Goal: Task Accomplishment & Management: Complete application form

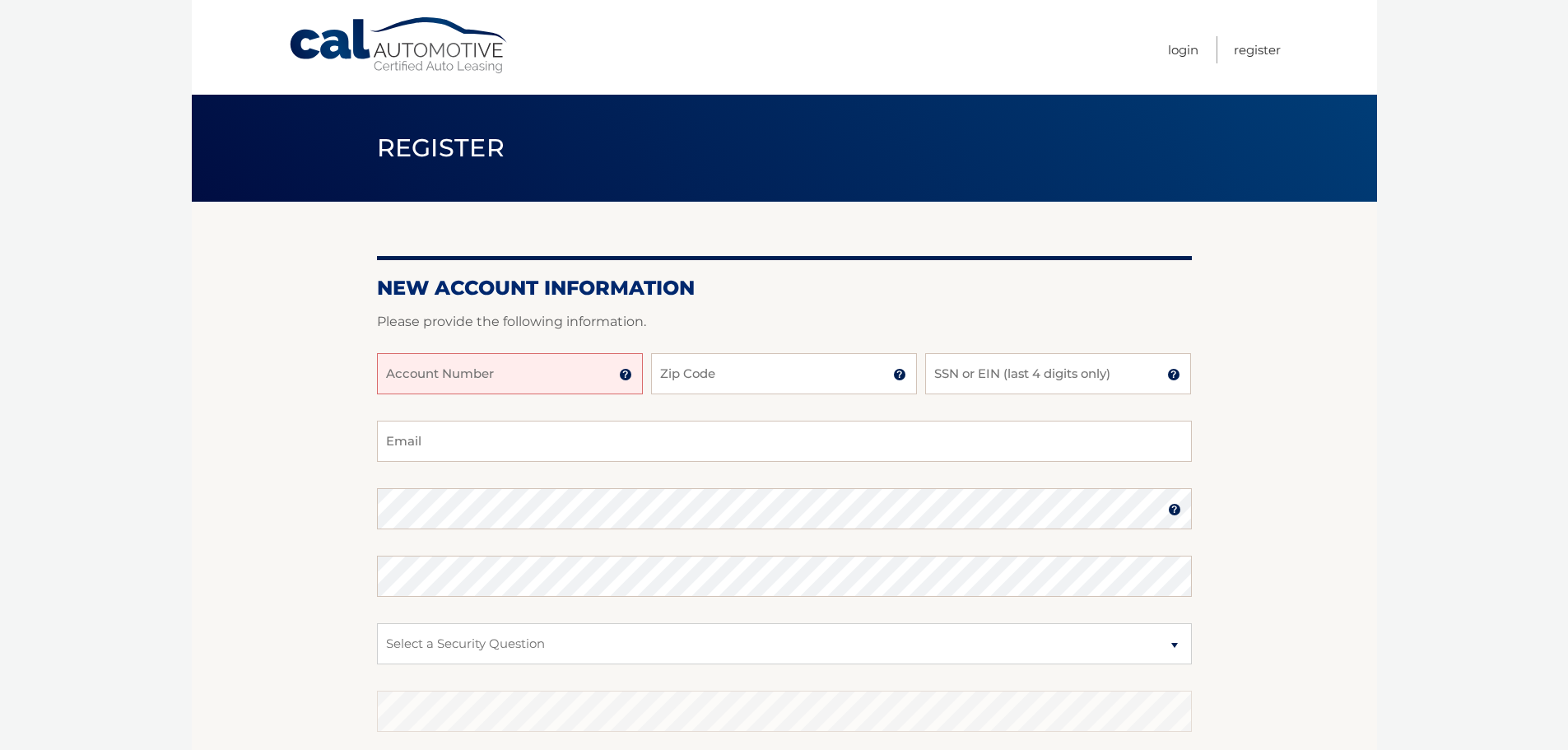
click at [419, 375] on input "Account Number" at bounding box center [510, 374] width 266 height 41
type input "44456022554"
click at [669, 370] on input "Zip Code" at bounding box center [784, 374] width 266 height 41
type input "08075"
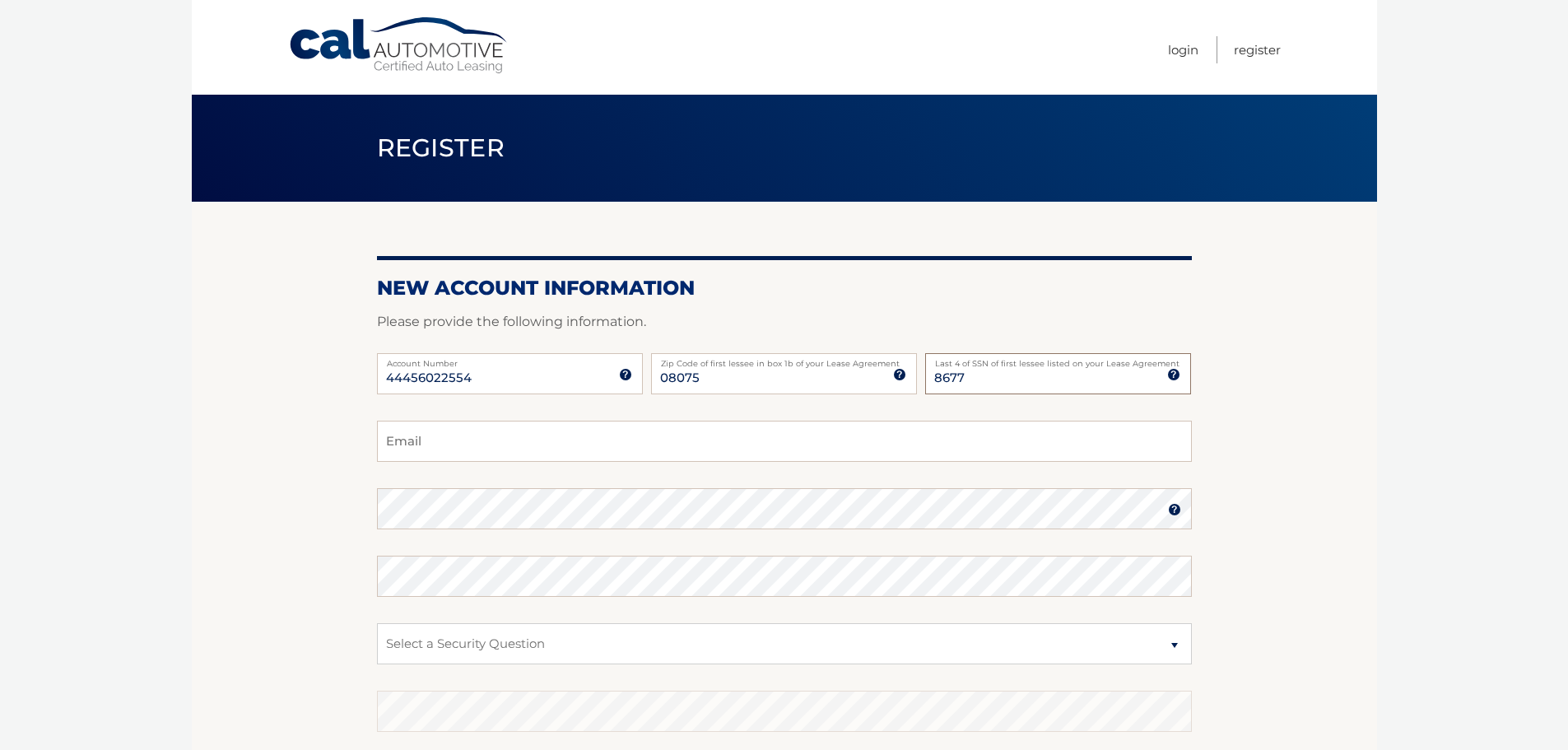
type input "8677"
click at [448, 450] on input "Email" at bounding box center [784, 441] width 815 height 41
type input "bah903@yahoo.com"
click at [1174, 645] on select "Select a Security Question What was the name of your elementary school? What is…" at bounding box center [784, 644] width 815 height 41
select select "2"
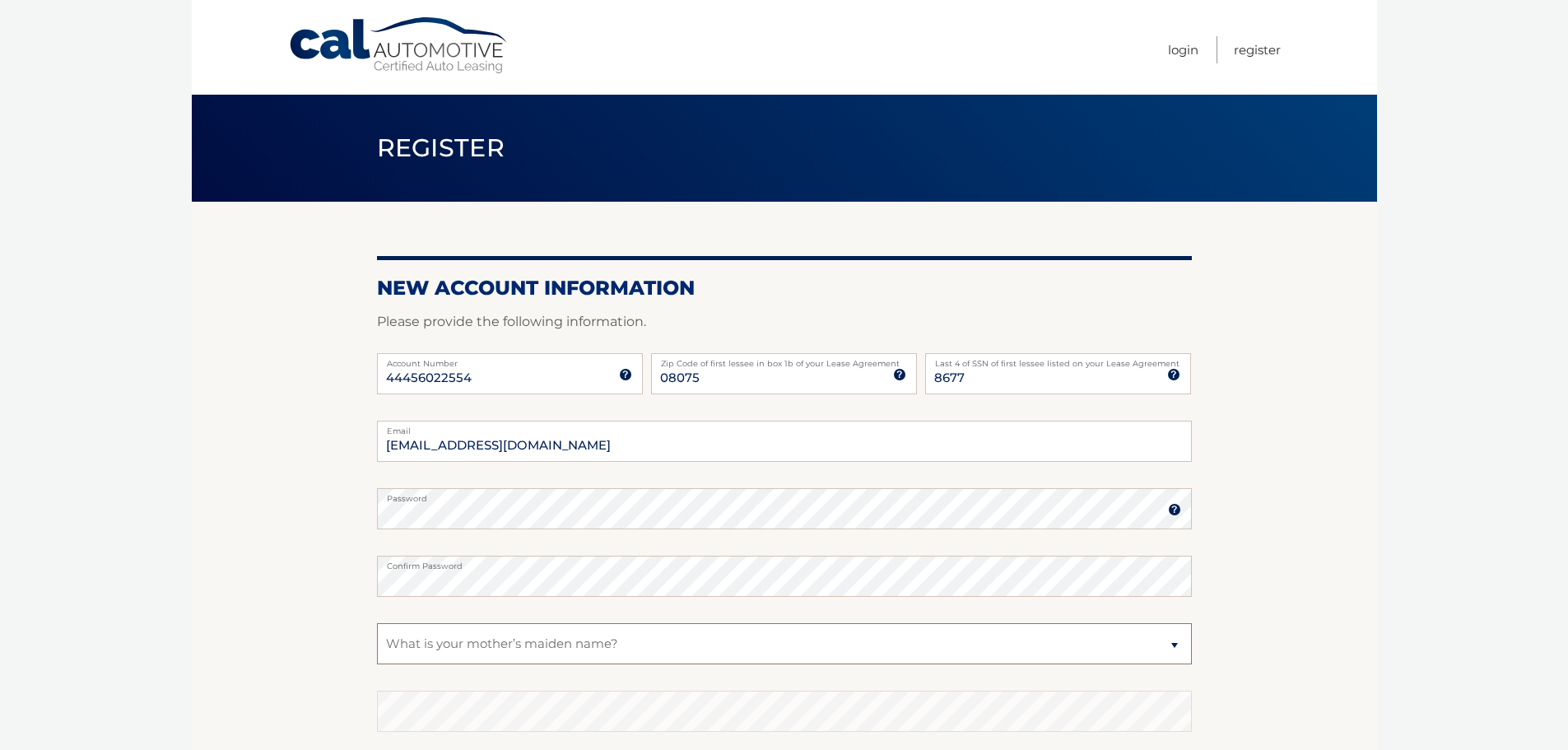
click at [377, 623] on select "Select a Security Question What was the name of your elementary school? What is…" at bounding box center [784, 644] width 815 height 41
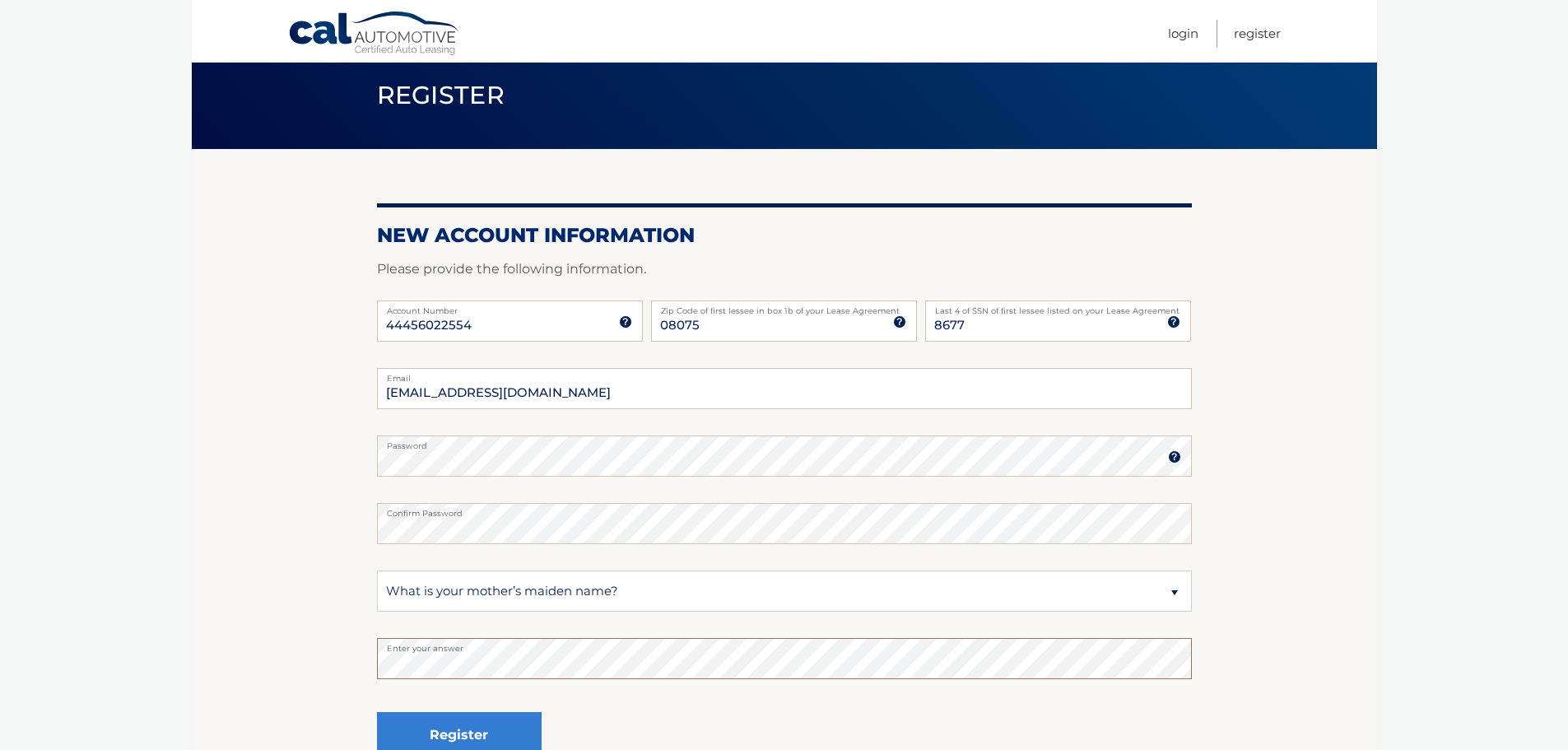
scroll to position [82, 0]
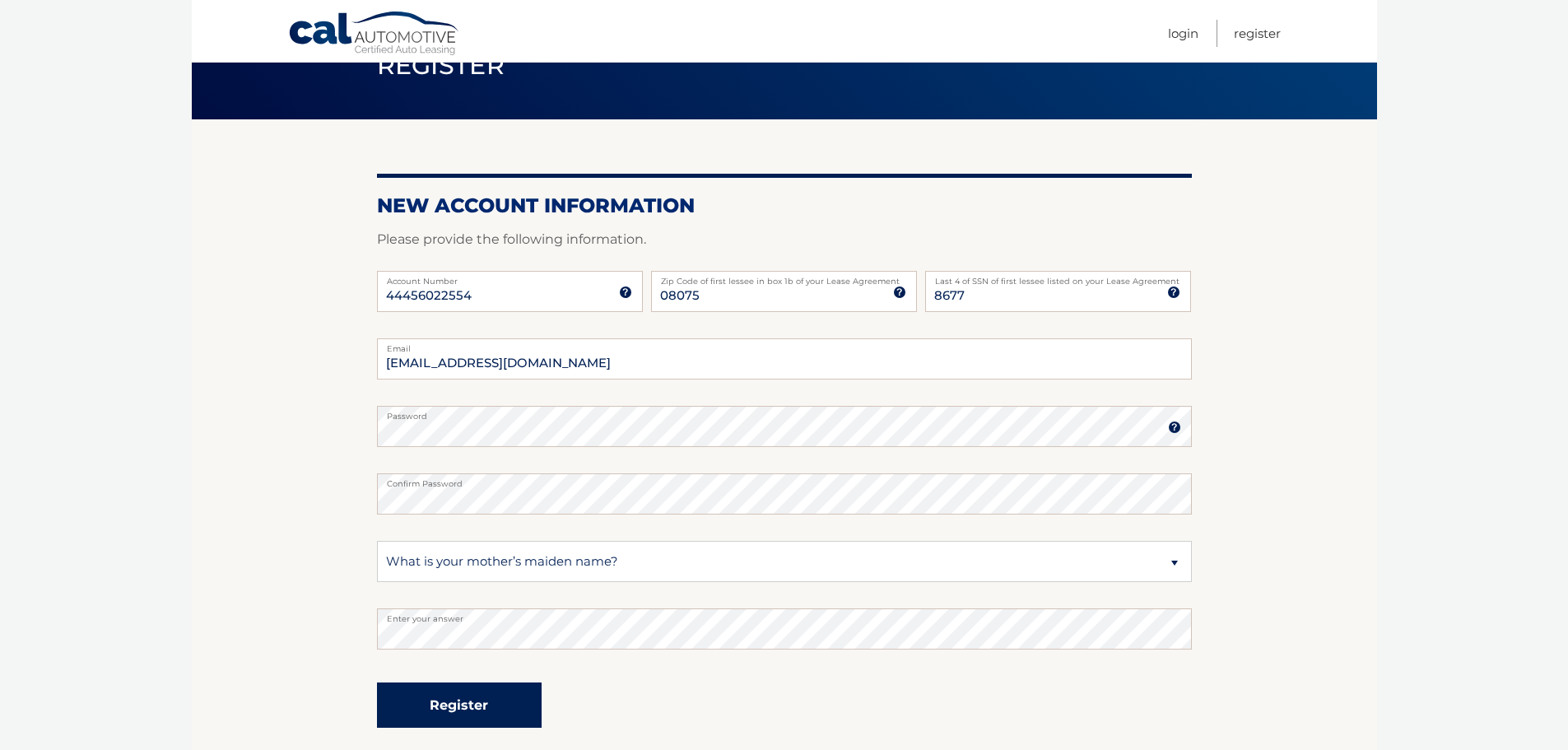
click at [402, 711] on button "Register" at bounding box center [459, 704] width 164 height 46
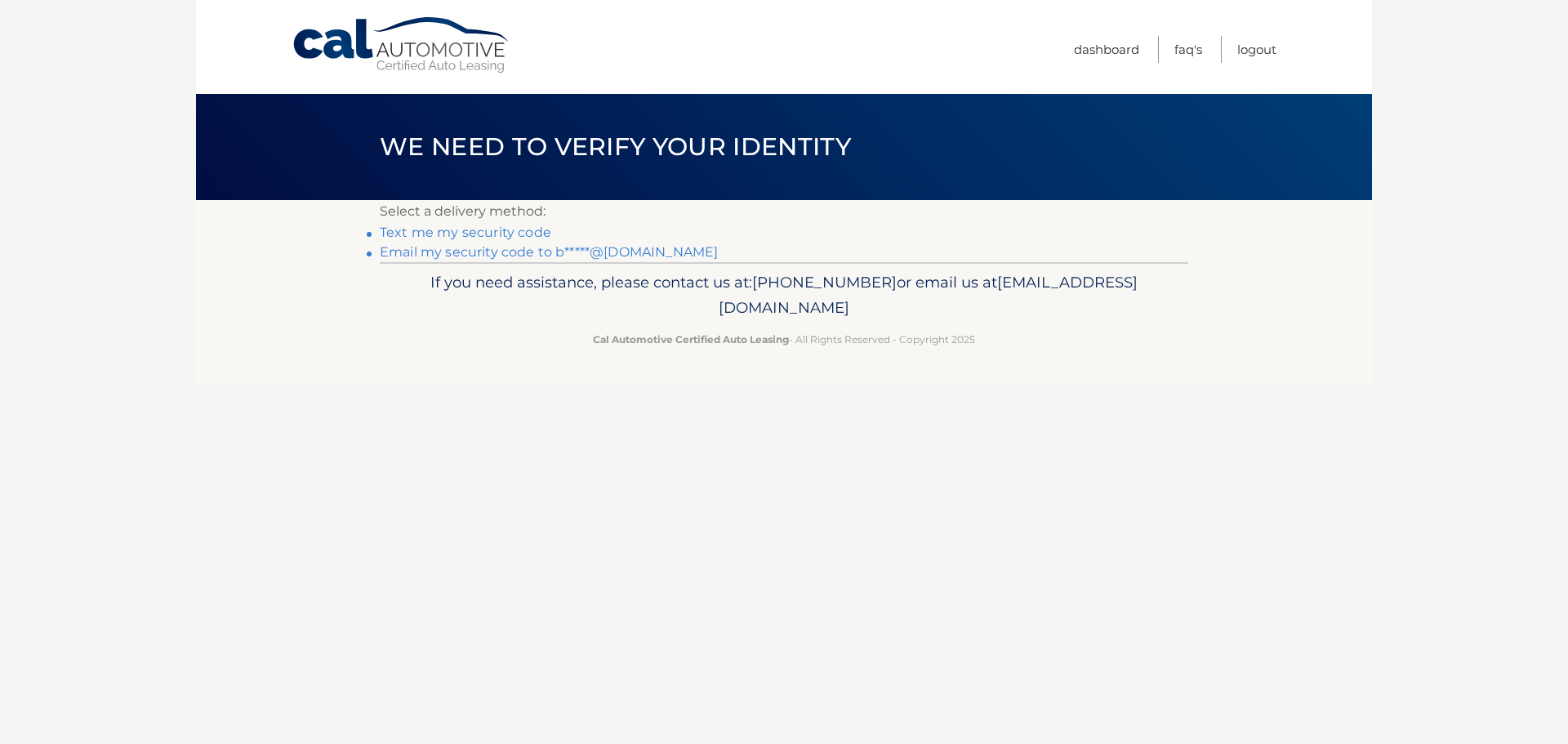
click at [471, 234] on link "Text me my security code" at bounding box center [466, 233] width 172 height 16
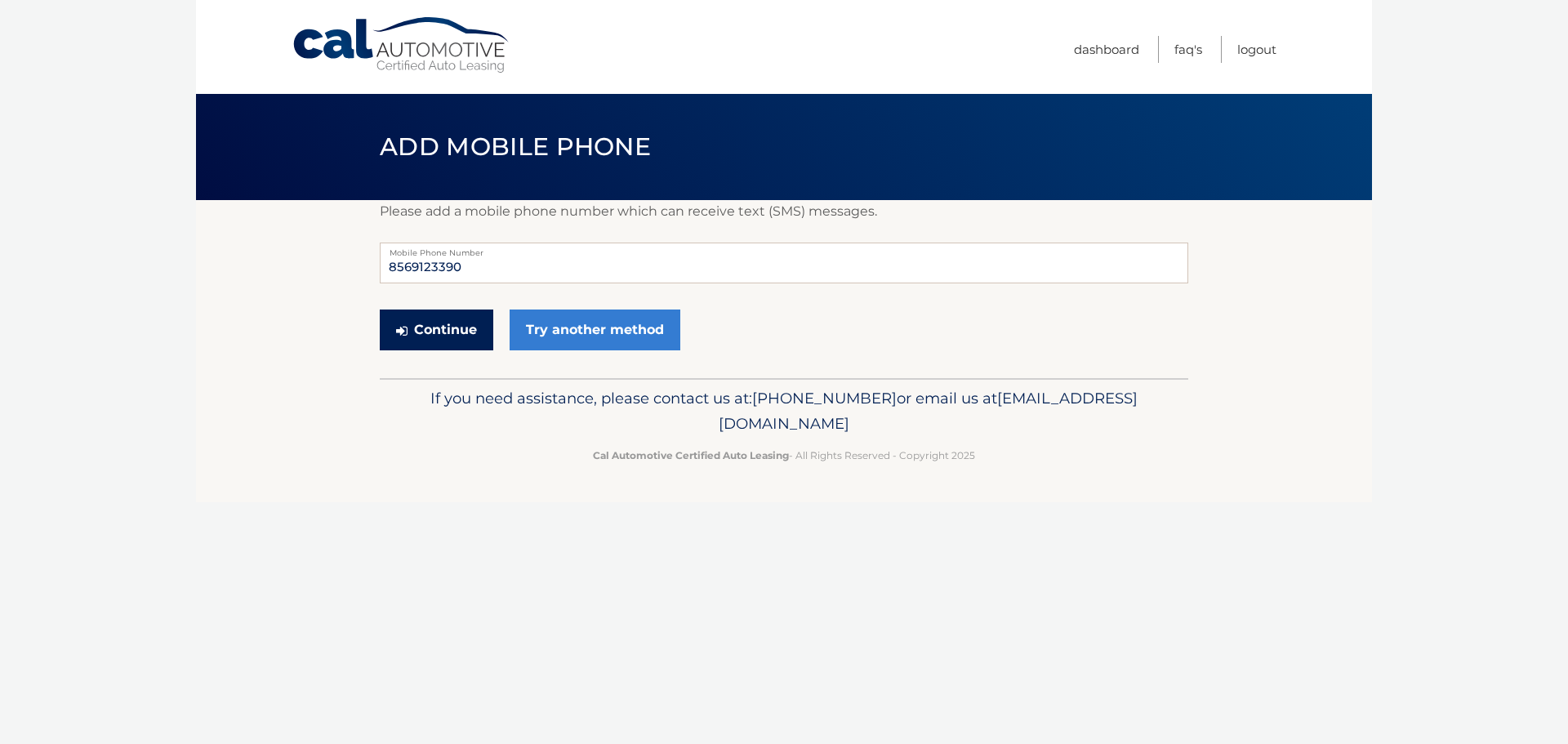
click at [424, 333] on button "Continue" at bounding box center [437, 329] width 113 height 41
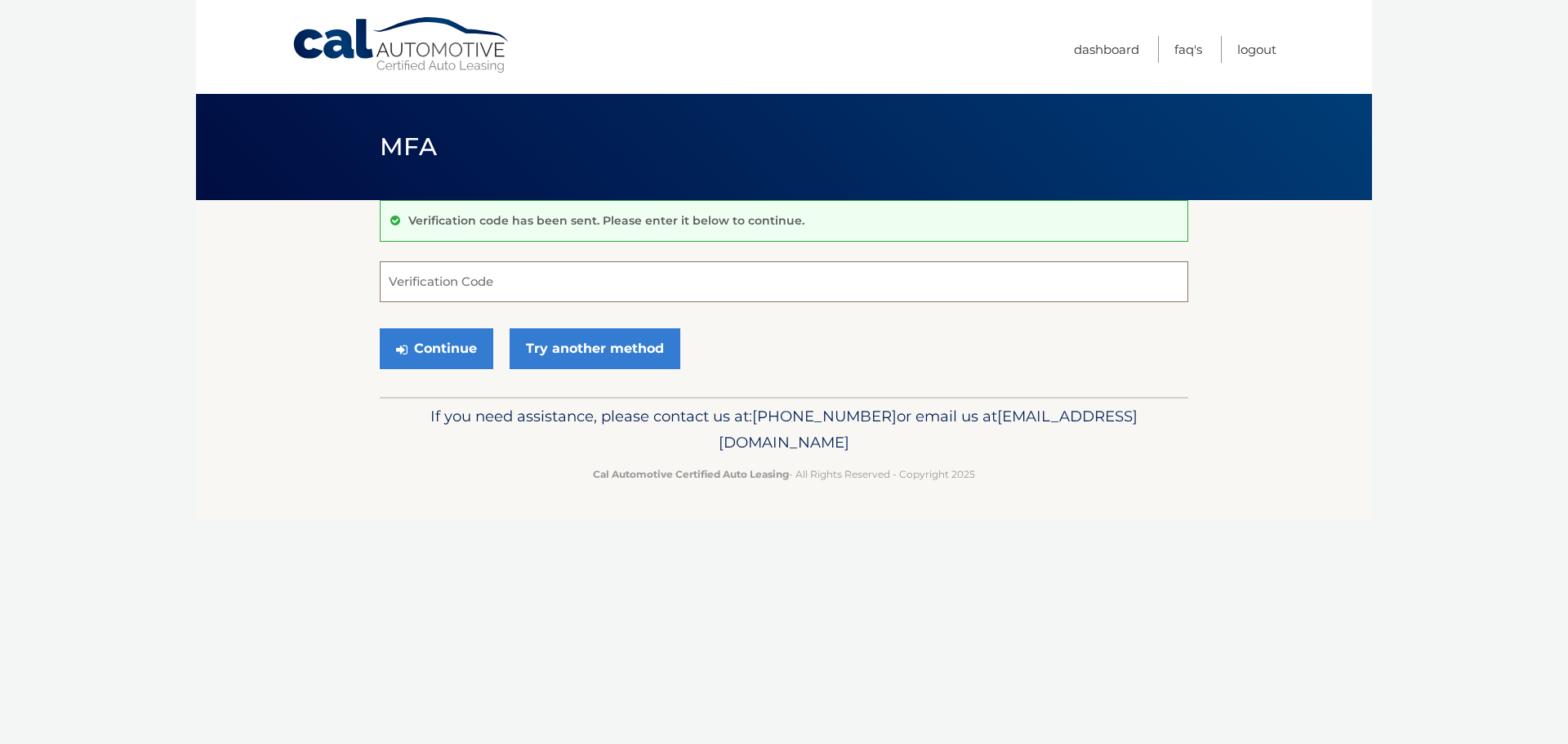
click at [400, 281] on input "Verification Code" at bounding box center [784, 282] width 809 height 41
type input "042575"
click at [462, 352] on button "Continue" at bounding box center [437, 349] width 113 height 41
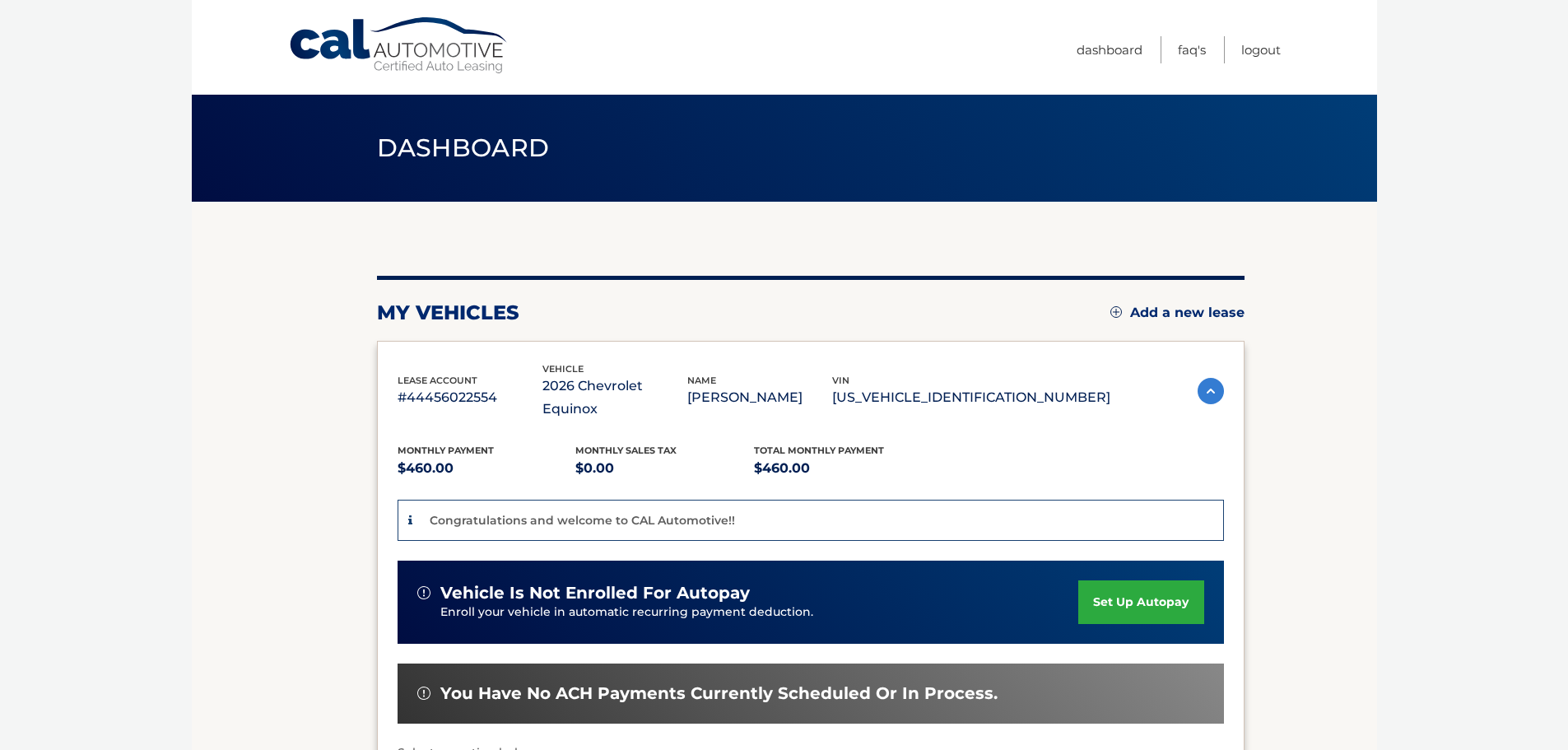
click at [1144, 580] on link "set up autopay" at bounding box center [1141, 602] width 125 height 44
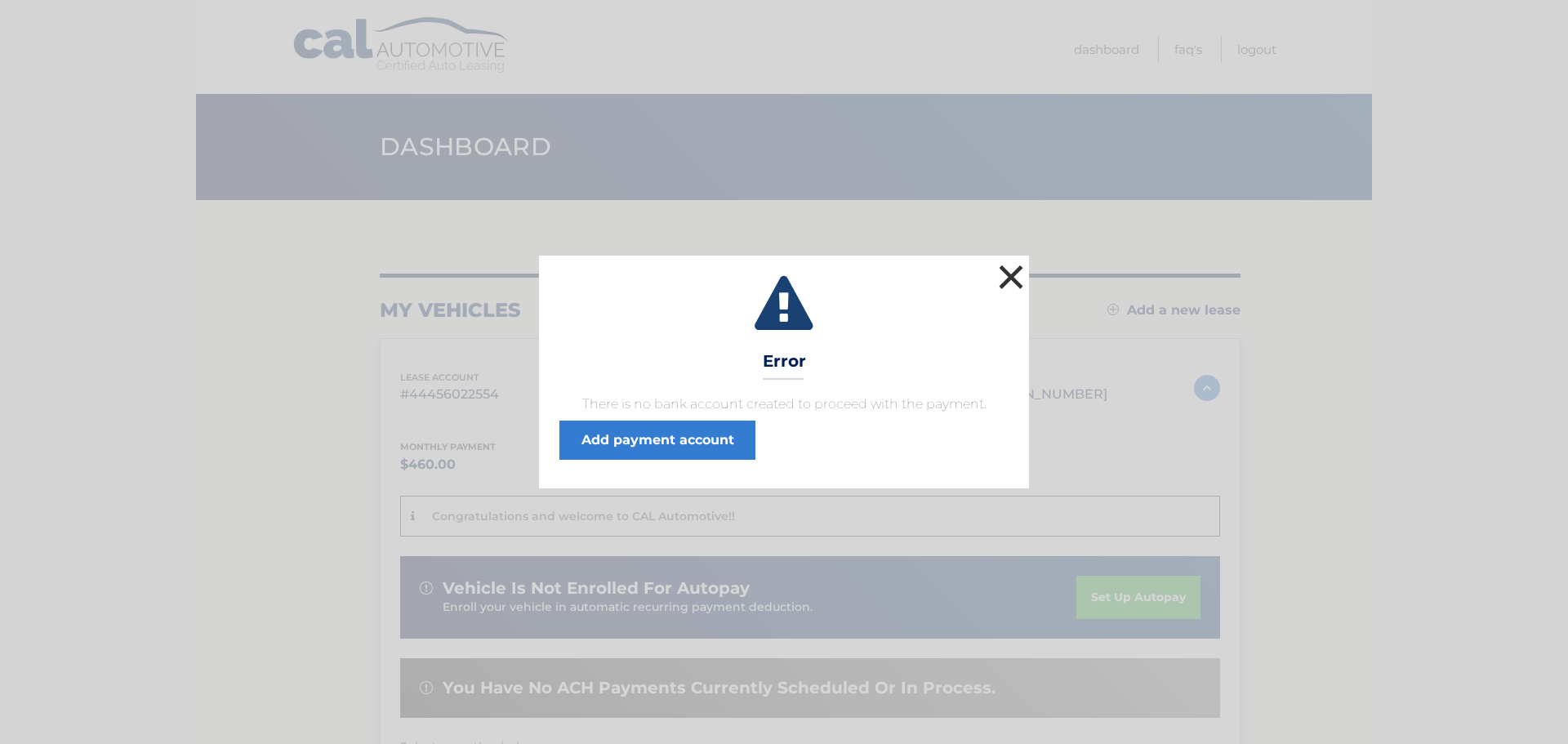
click at [1013, 276] on button "×" at bounding box center [1011, 276] width 33 height 33
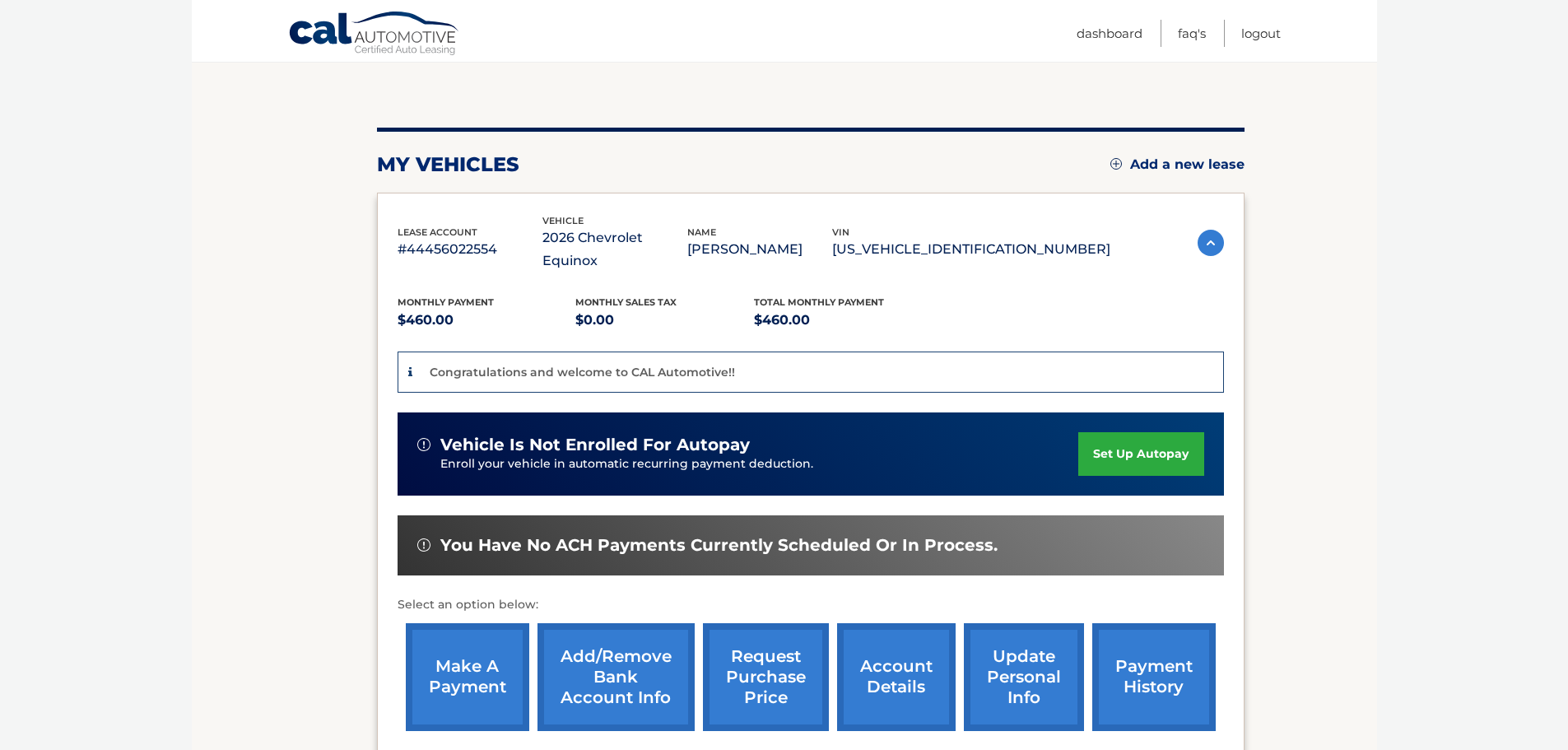
scroll to position [164, 0]
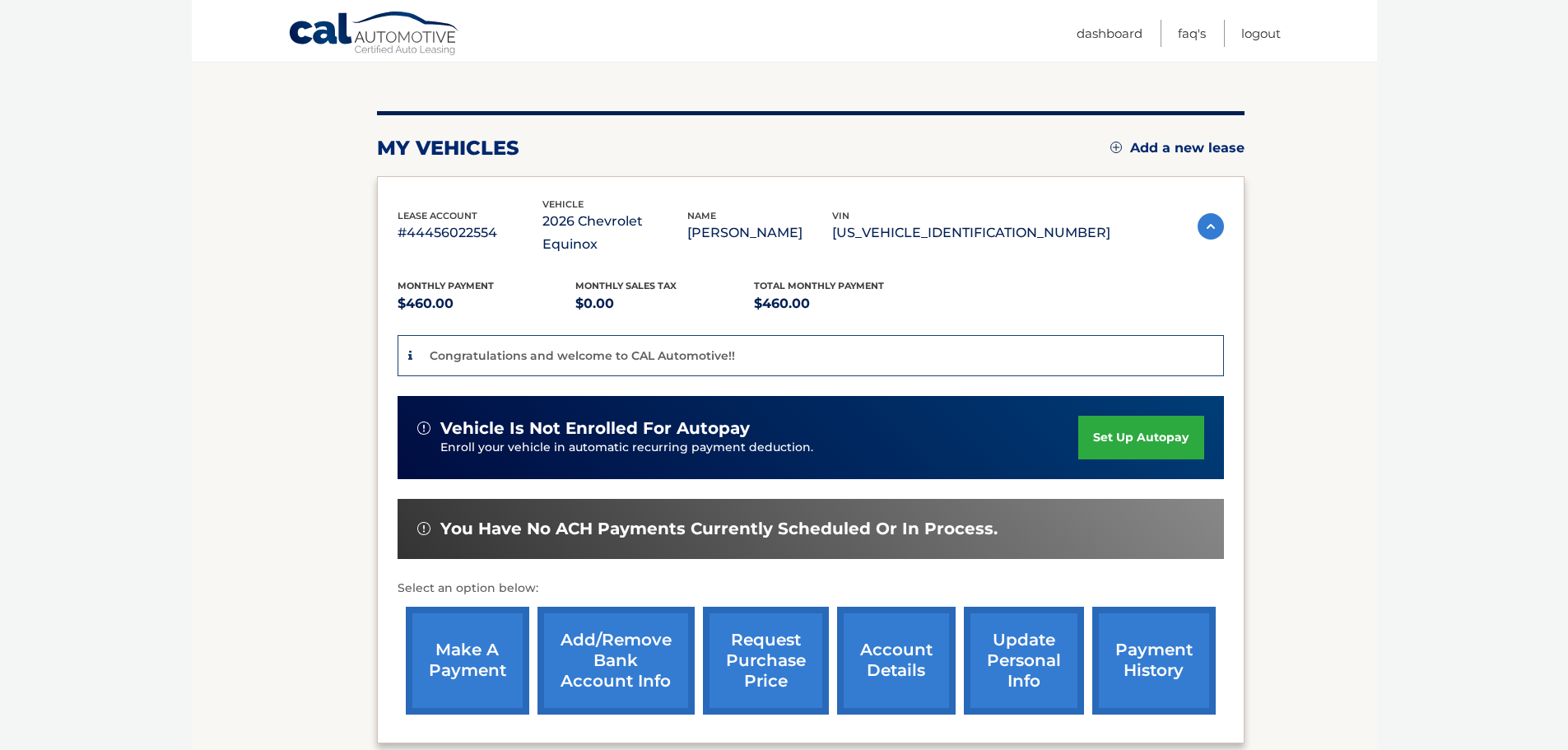
click at [618, 633] on link "Add/Remove bank account info" at bounding box center [616, 661] width 157 height 108
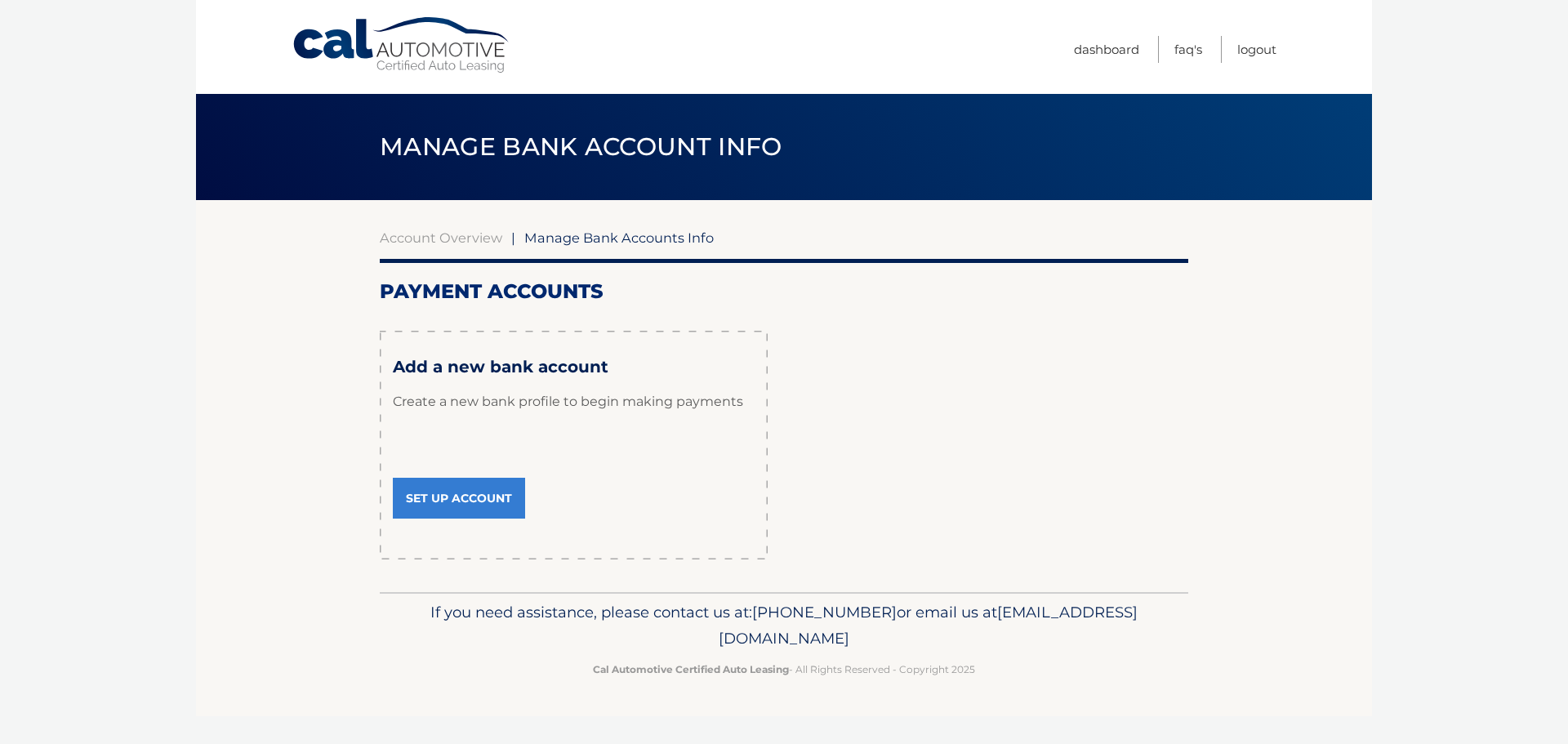
click at [469, 500] on link "Set Up Account" at bounding box center [459, 498] width 132 height 41
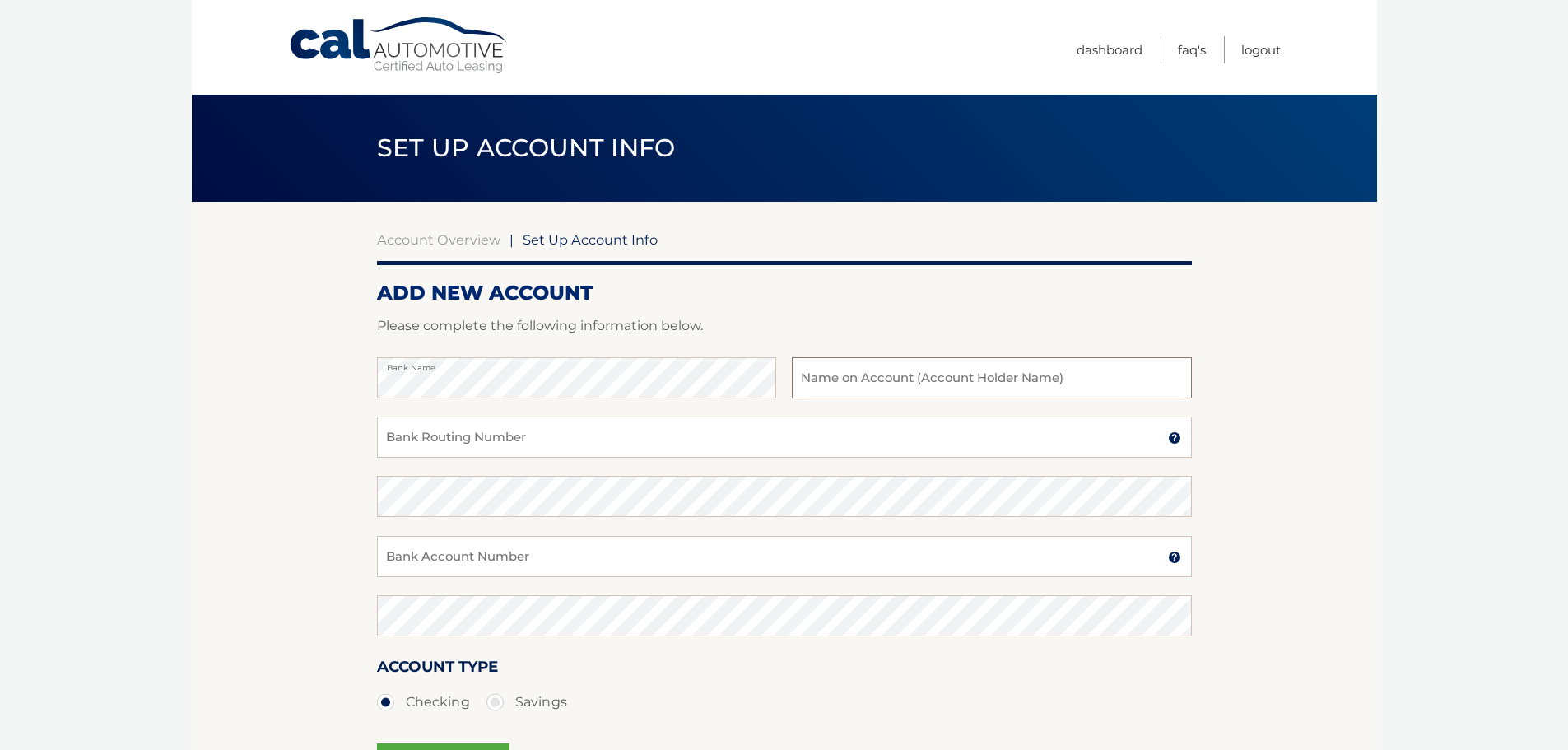
click at [824, 376] on input "text" at bounding box center [991, 378] width 399 height 41
type input "[PERSON_NAME]"
click at [418, 438] on input "Bank Routing Number" at bounding box center [784, 438] width 815 height 41
type input "031201360"
click at [407, 558] on input "Bank Account Number" at bounding box center [784, 556] width 815 height 41
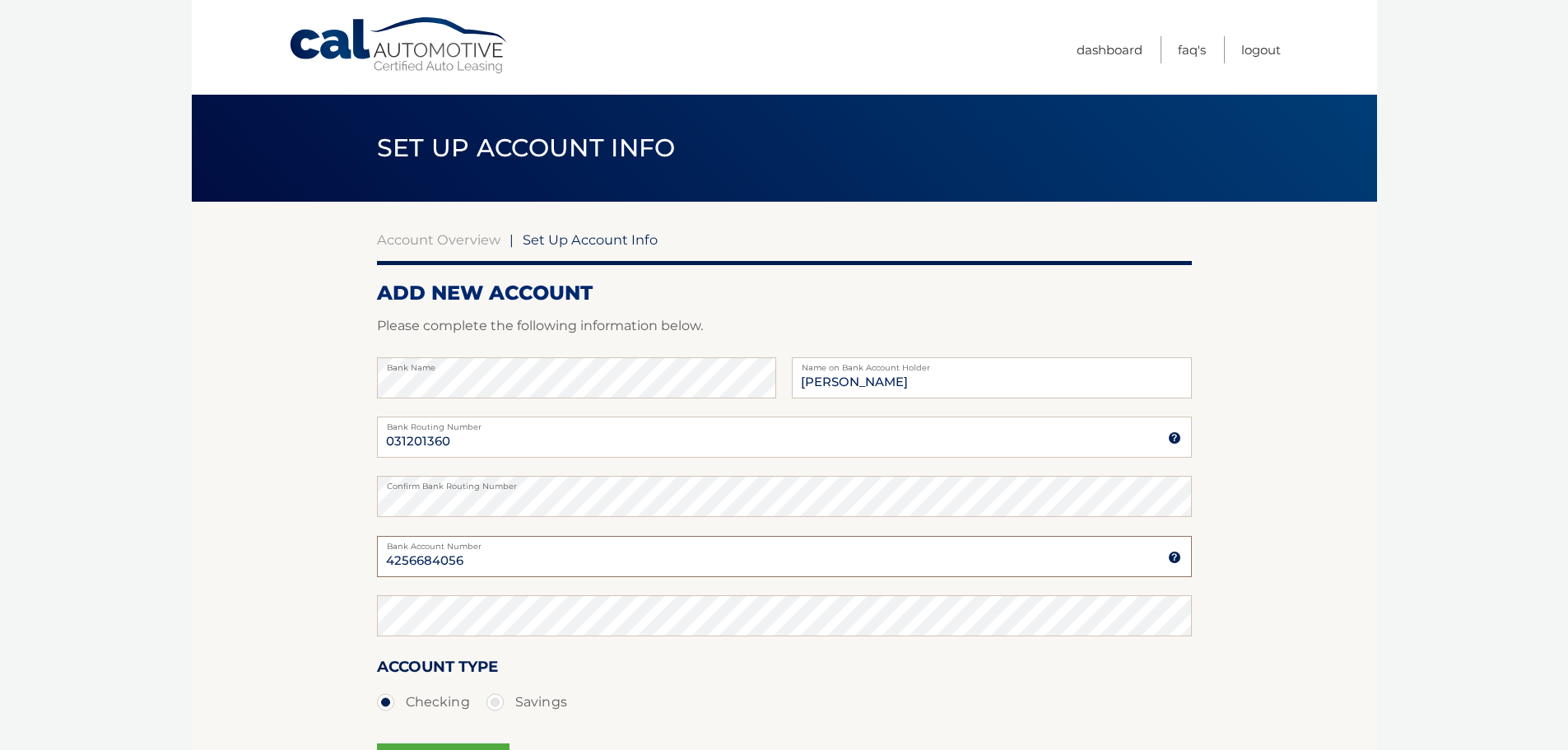
type input "4256684056"
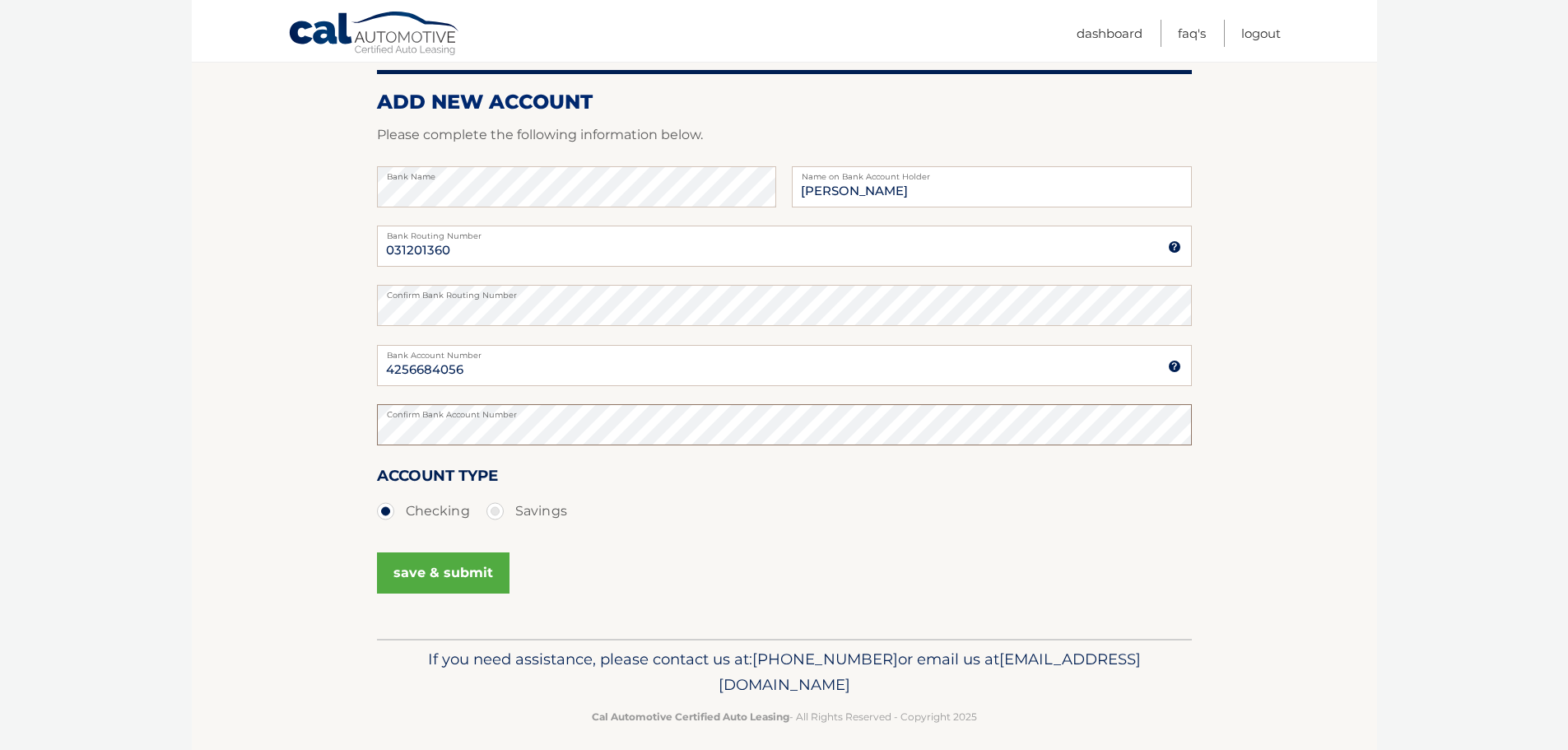
scroll to position [205, 0]
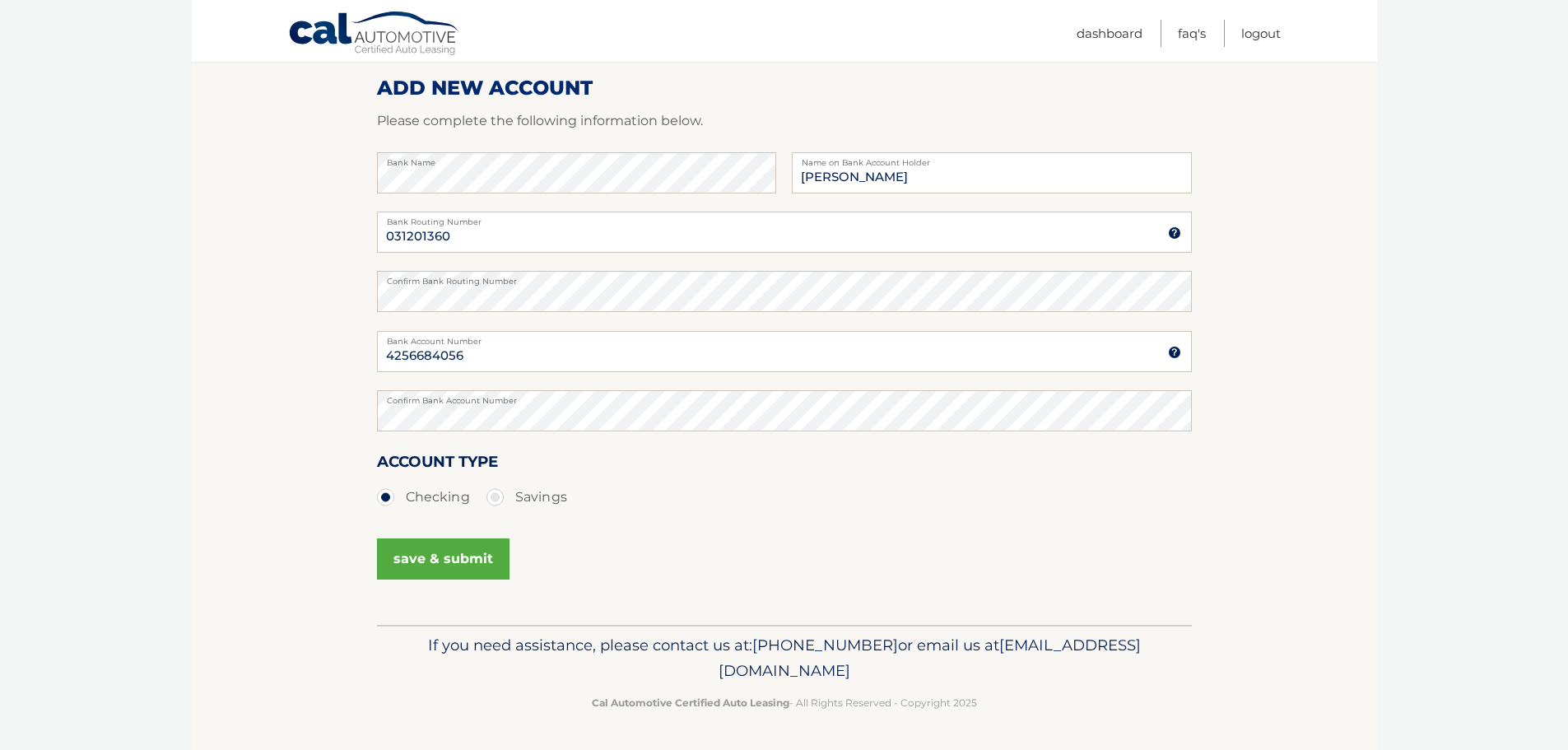
click at [459, 561] on button "save & submit" at bounding box center [443, 559] width 132 height 41
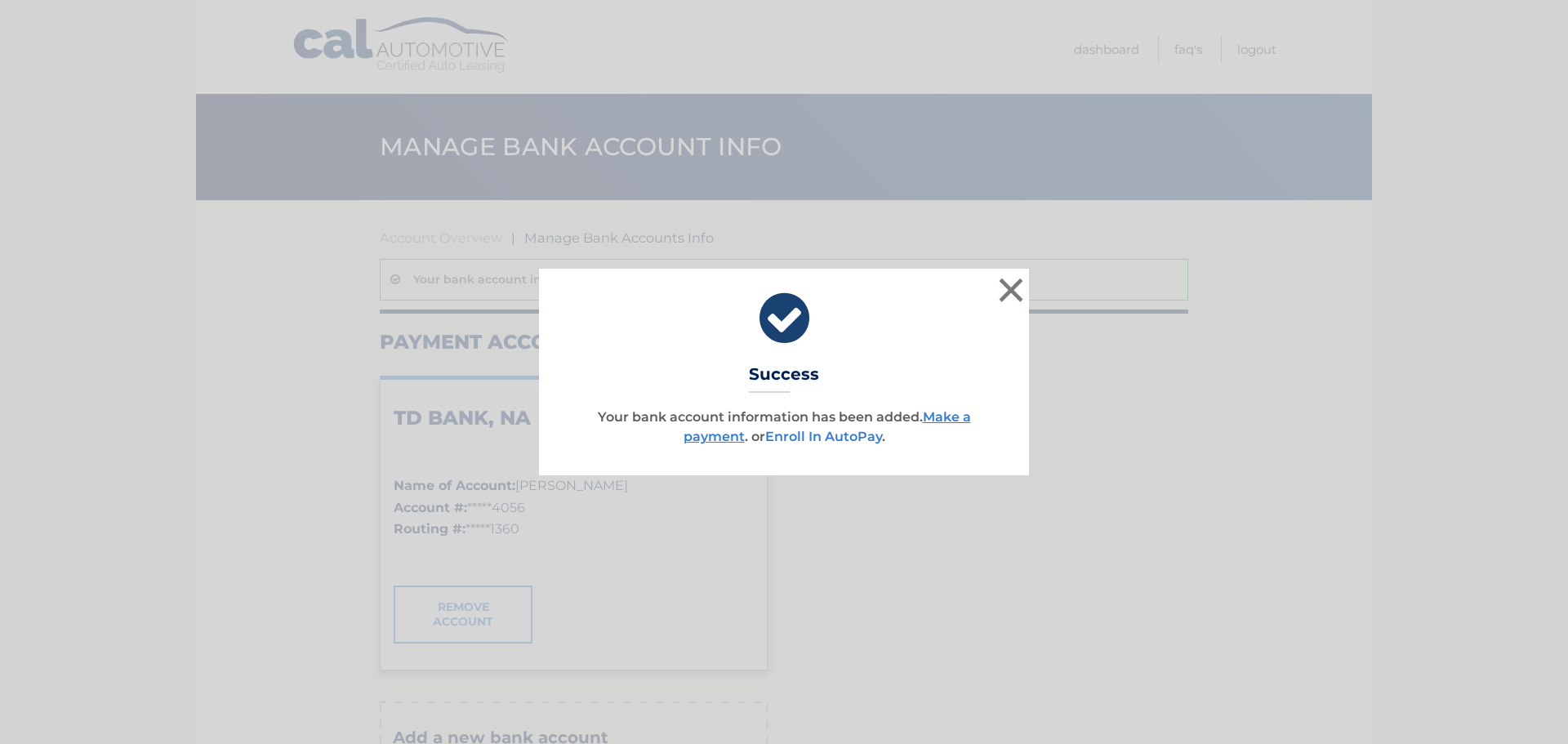
click at [842, 439] on link "Enroll In AutoPay" at bounding box center [824, 437] width 117 height 16
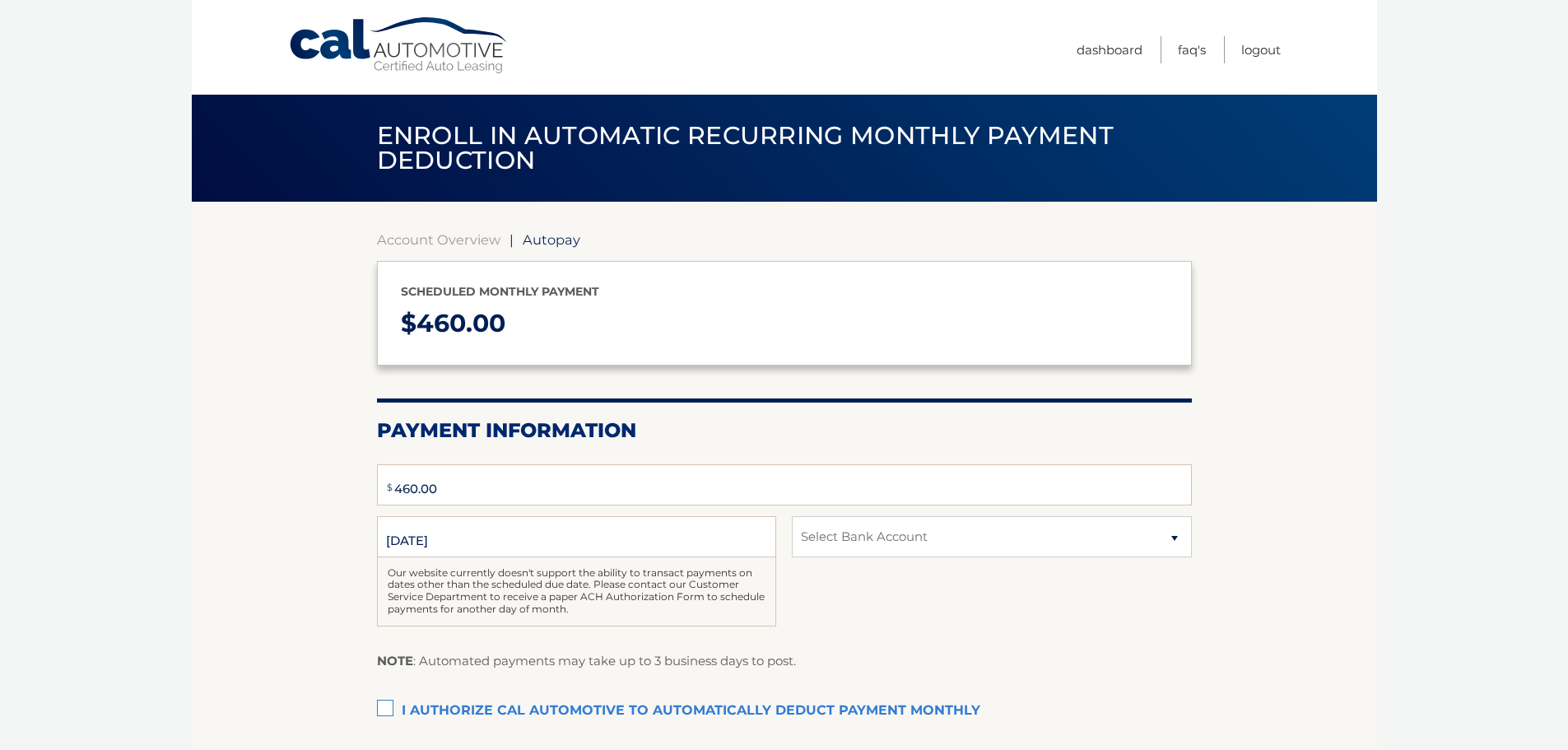
type input "460"
select select "OTBlNTQ5ODUtOTk3Yi00YmQ5LWI3NGItYTFlOWFjNGZlYTZh"
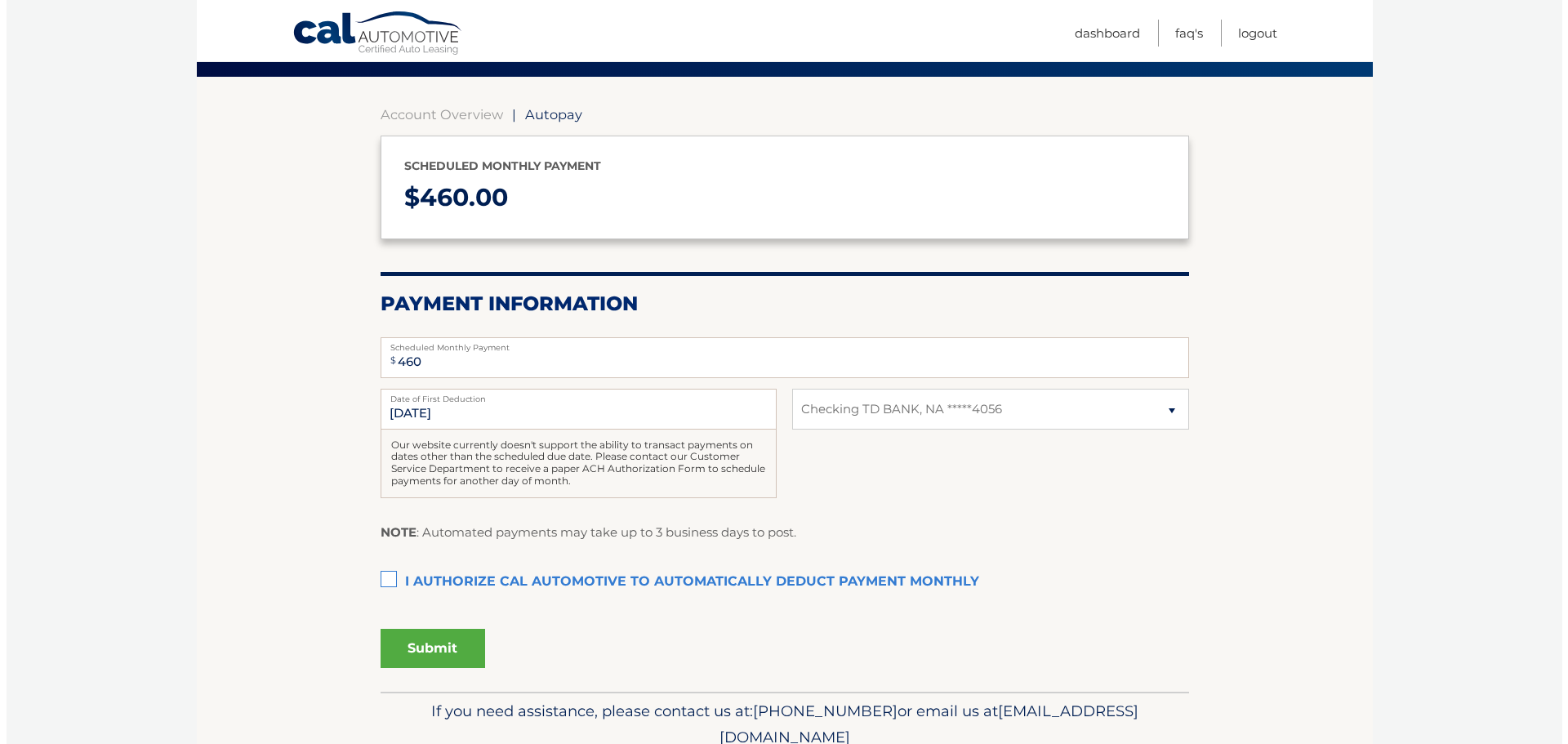
scroll to position [163, 0]
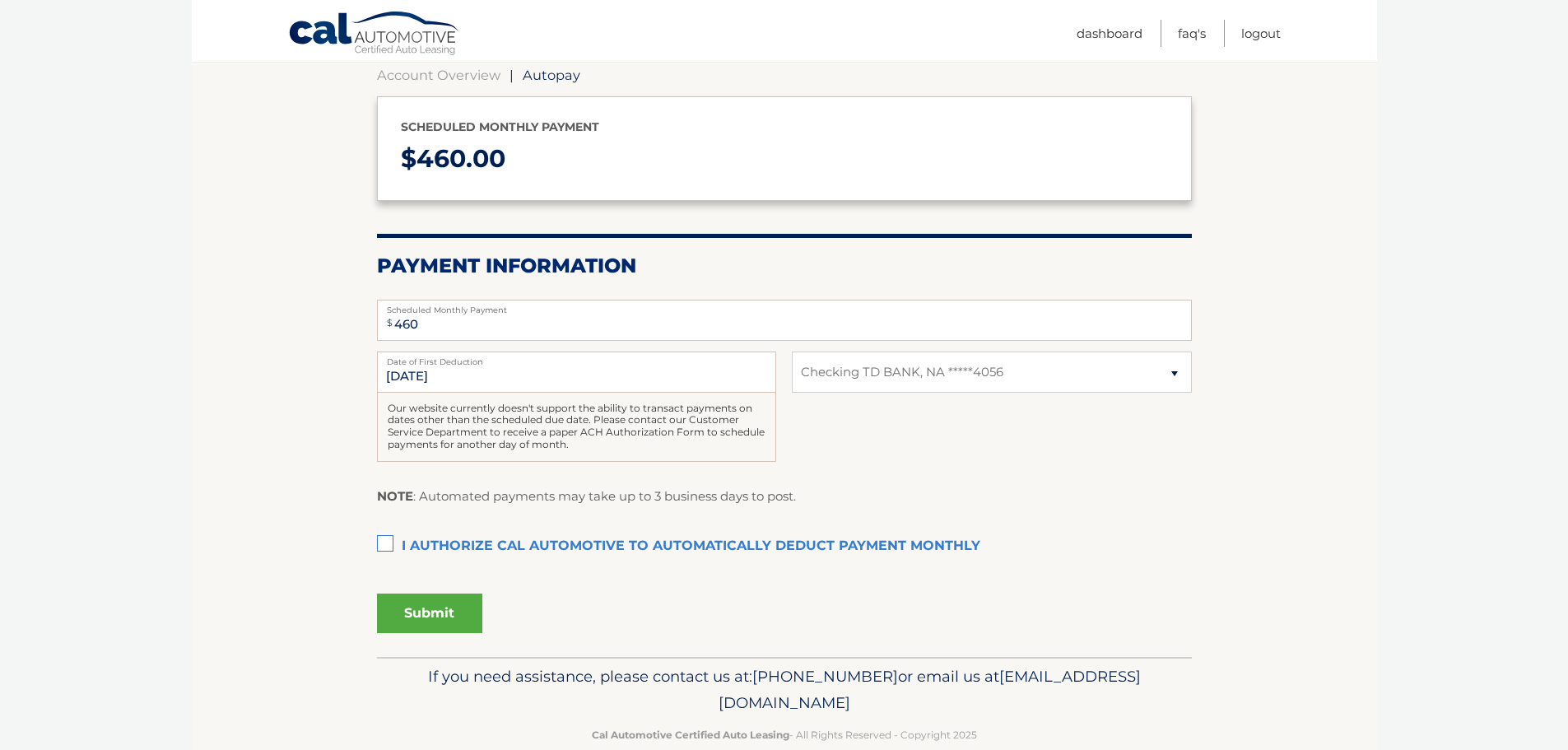
click at [386, 542] on label "I authorize cal automotive to automatically deduct payment monthly This checkbo…" at bounding box center [784, 546] width 815 height 33
click at [0, 0] on input "I authorize cal automotive to automatically deduct payment monthly This checkbo…" at bounding box center [0, 0] width 0 height 0
click at [429, 615] on button "Submit" at bounding box center [429, 613] width 105 height 39
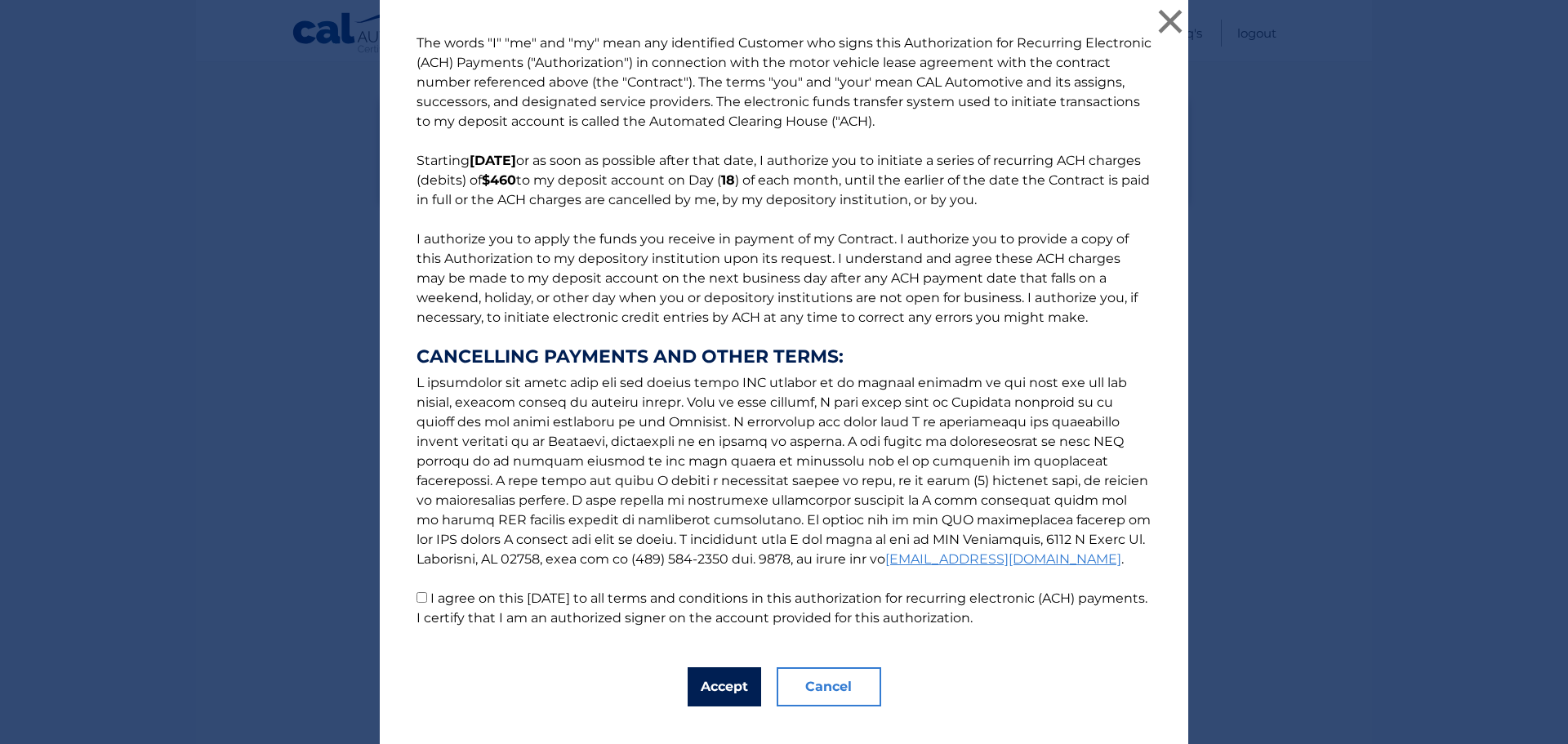
click at [713, 688] on button "Accept" at bounding box center [724, 686] width 74 height 39
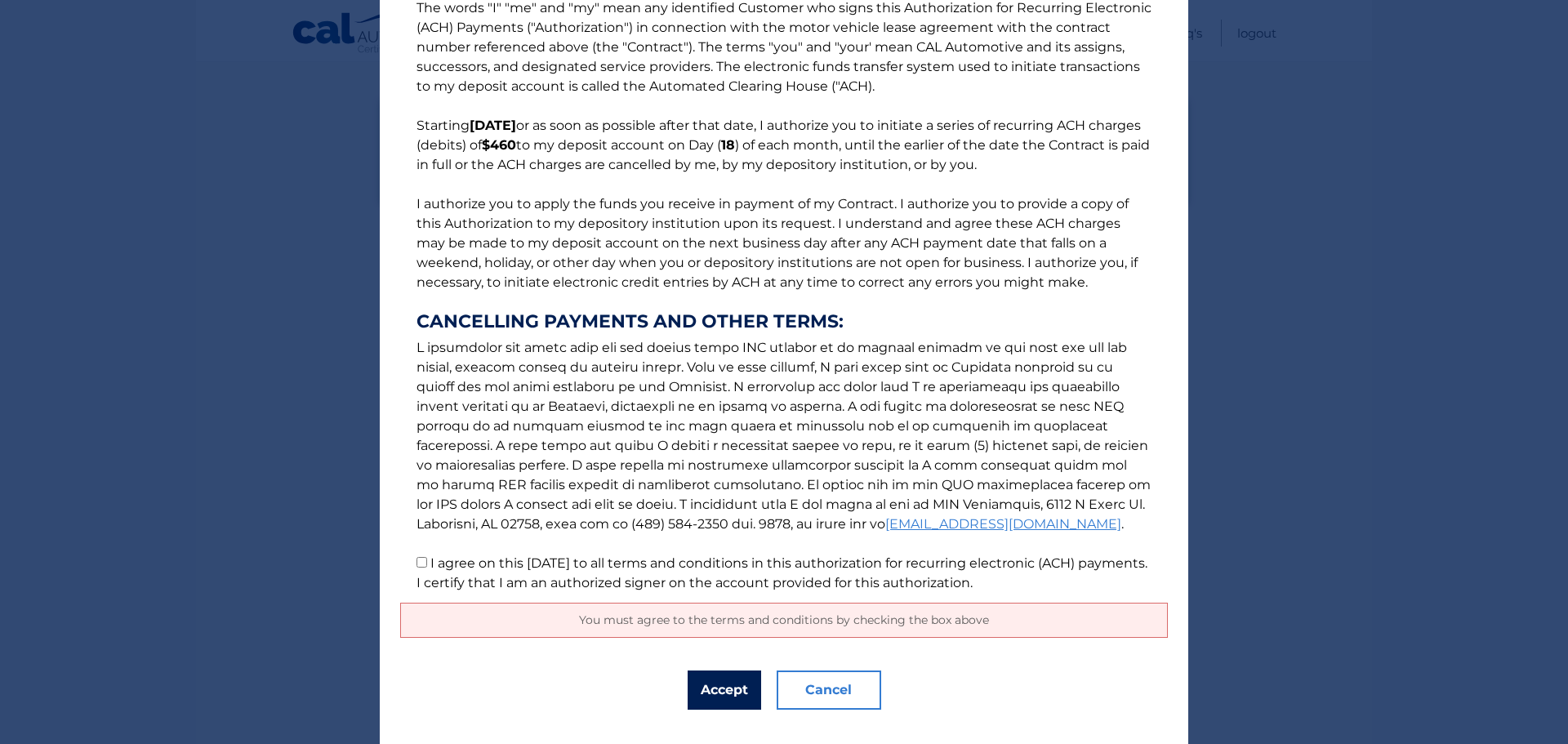
scroll to position [66, 0]
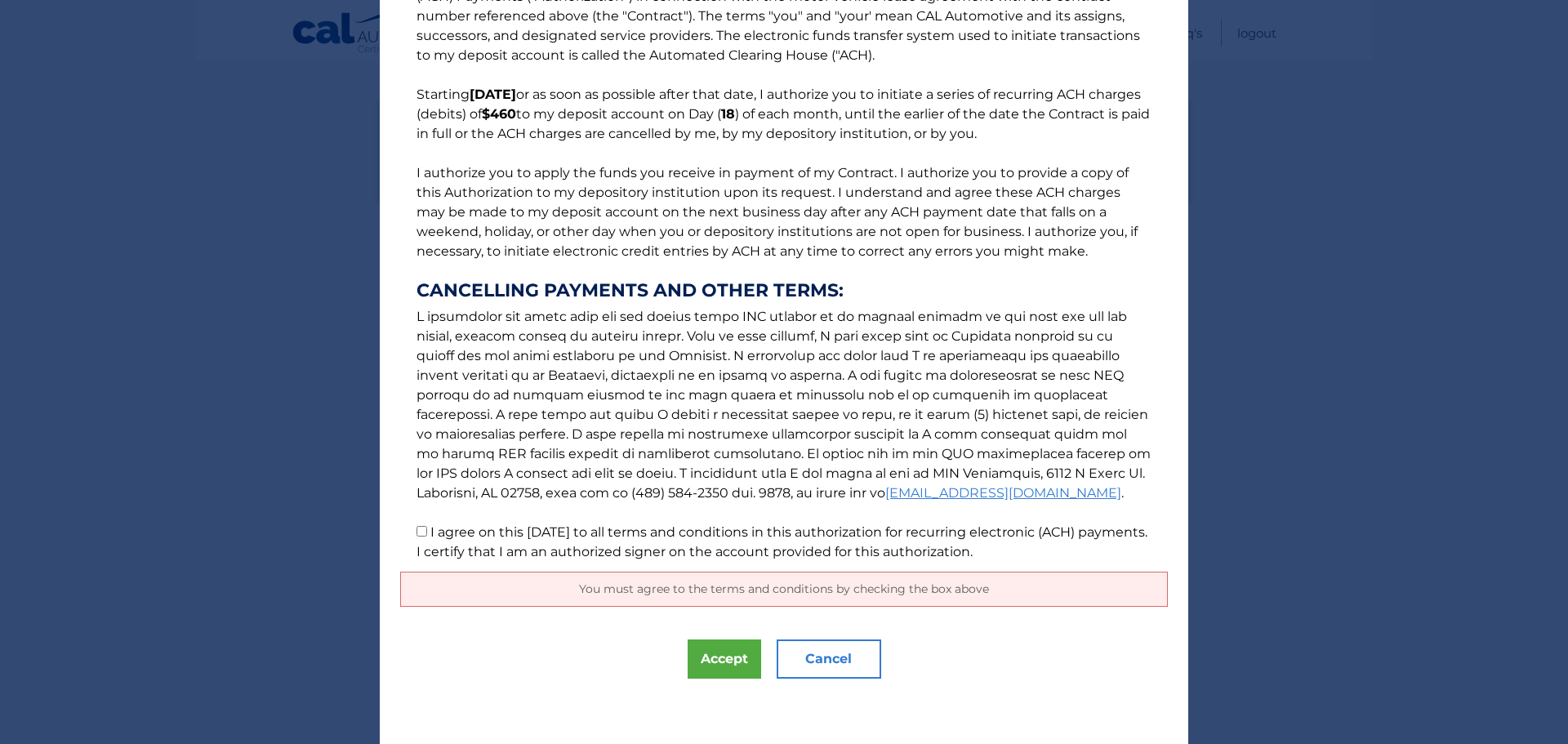
click at [417, 530] on input "I agree on this [DATE] to all terms and conditions in this authorization for re…" at bounding box center [422, 531] width 11 height 11
checkbox input "true"
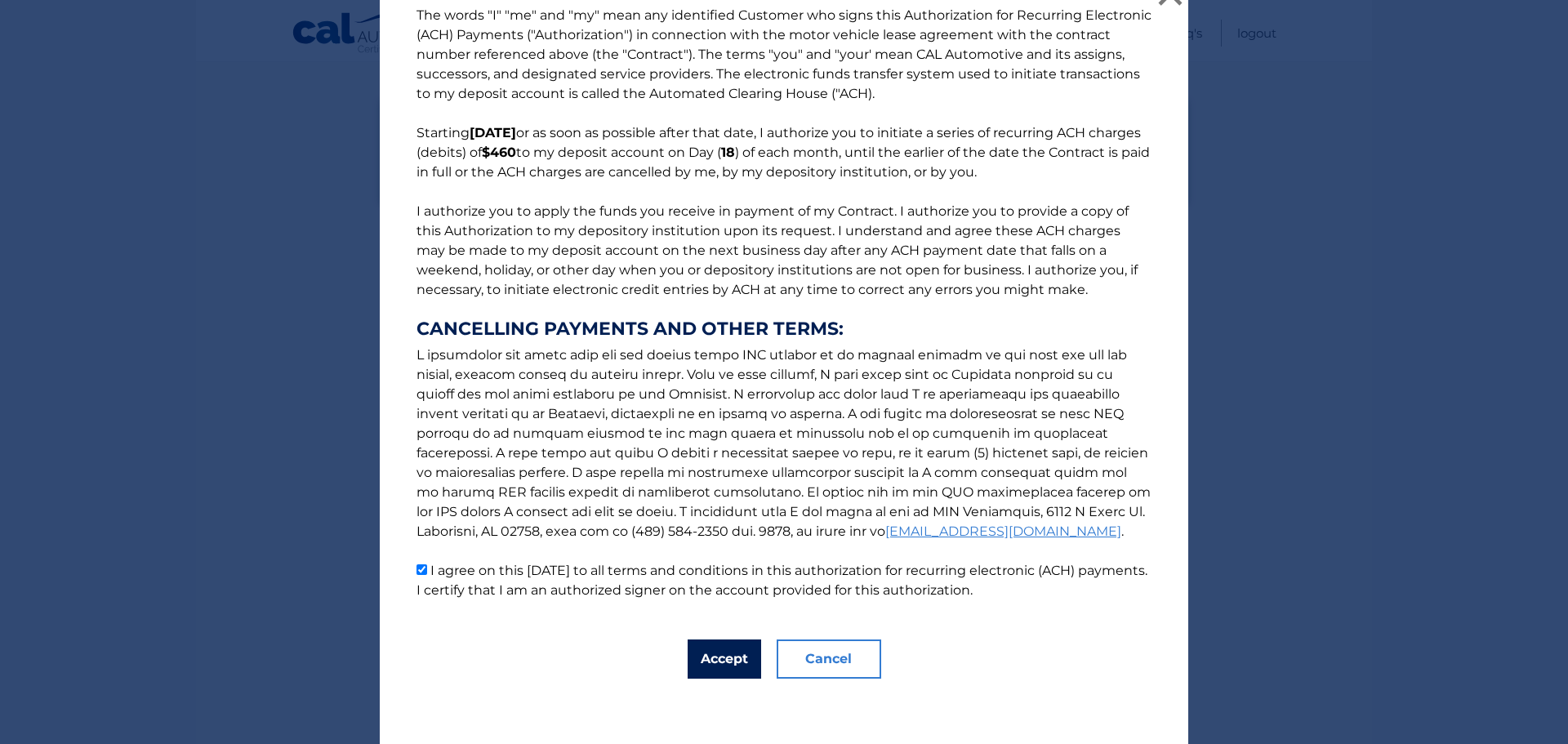
click at [721, 661] on button "Accept" at bounding box center [724, 659] width 74 height 39
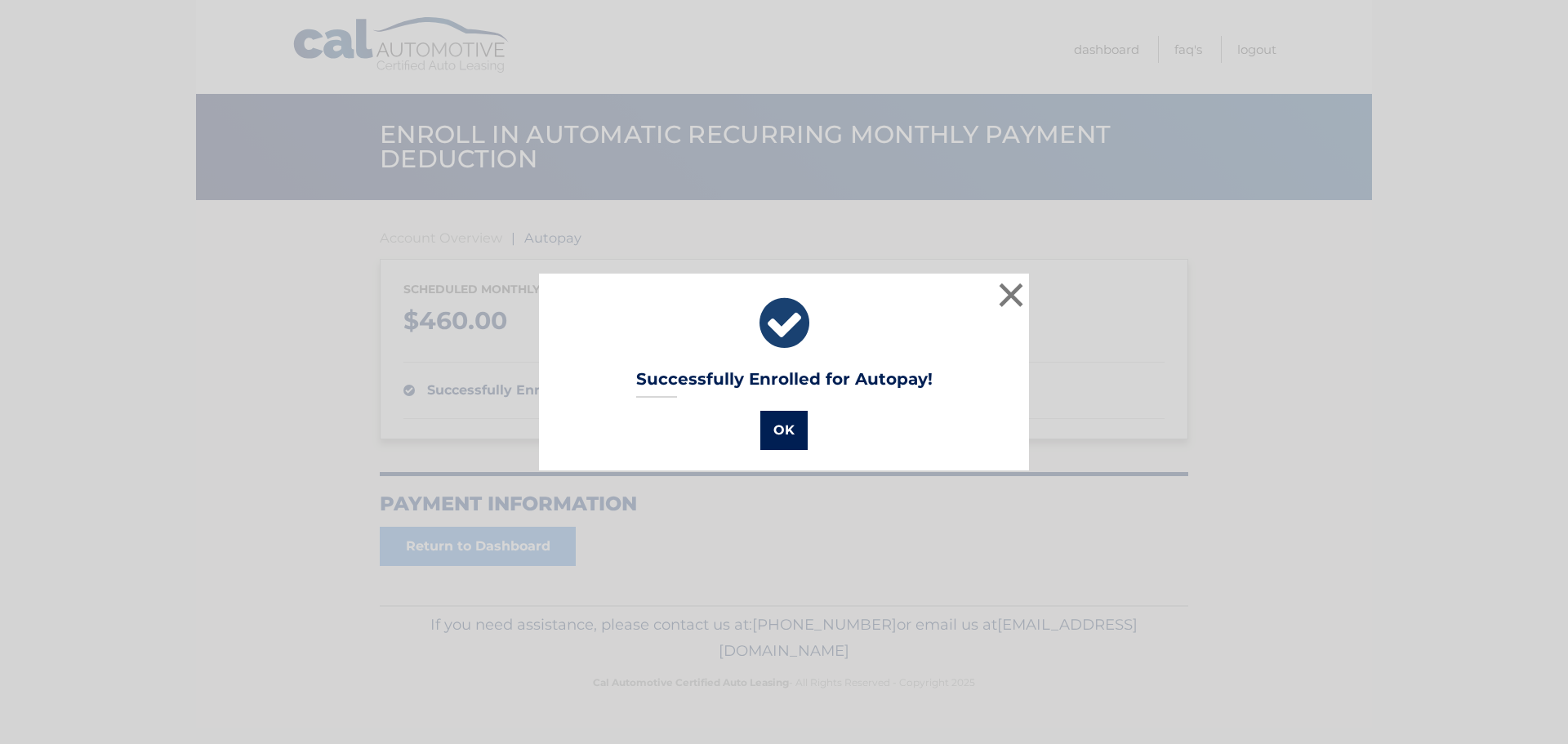
click at [776, 430] on button "OK" at bounding box center [783, 430] width 47 height 39
